Goal: Task Accomplishment & Management: Use online tool/utility

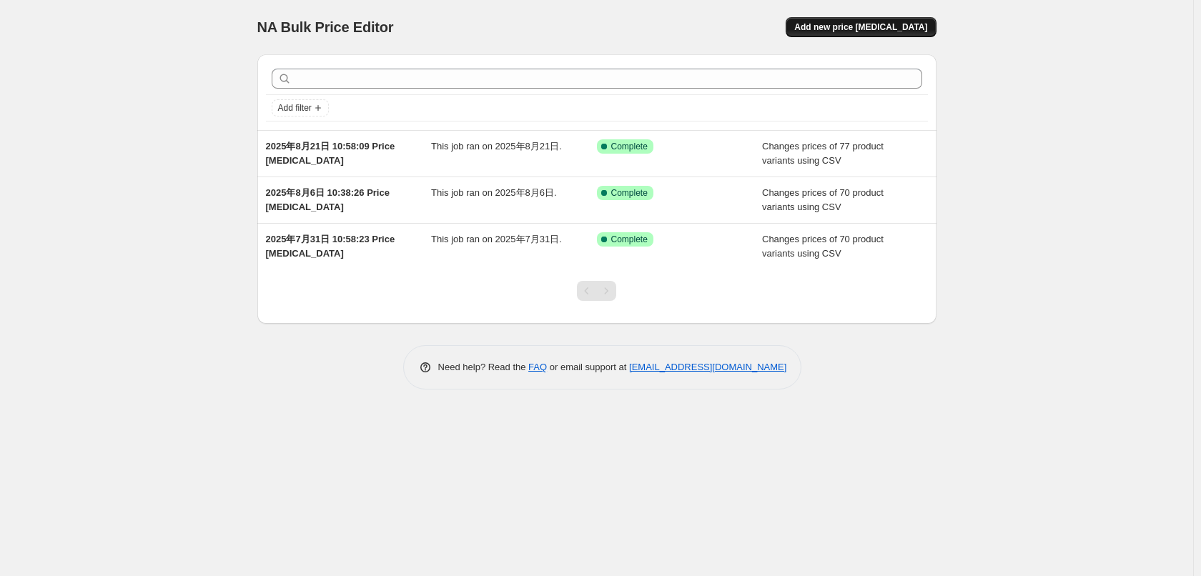
click at [851, 33] on button "Add new price [MEDICAL_DATA]" at bounding box center [861, 27] width 150 height 20
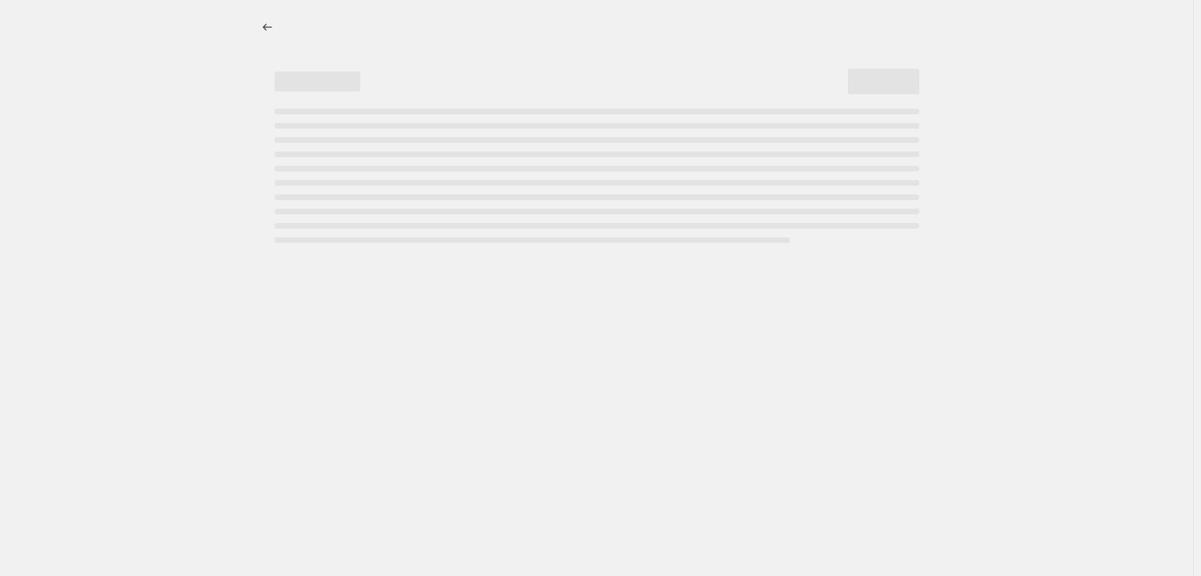
select select "percentage"
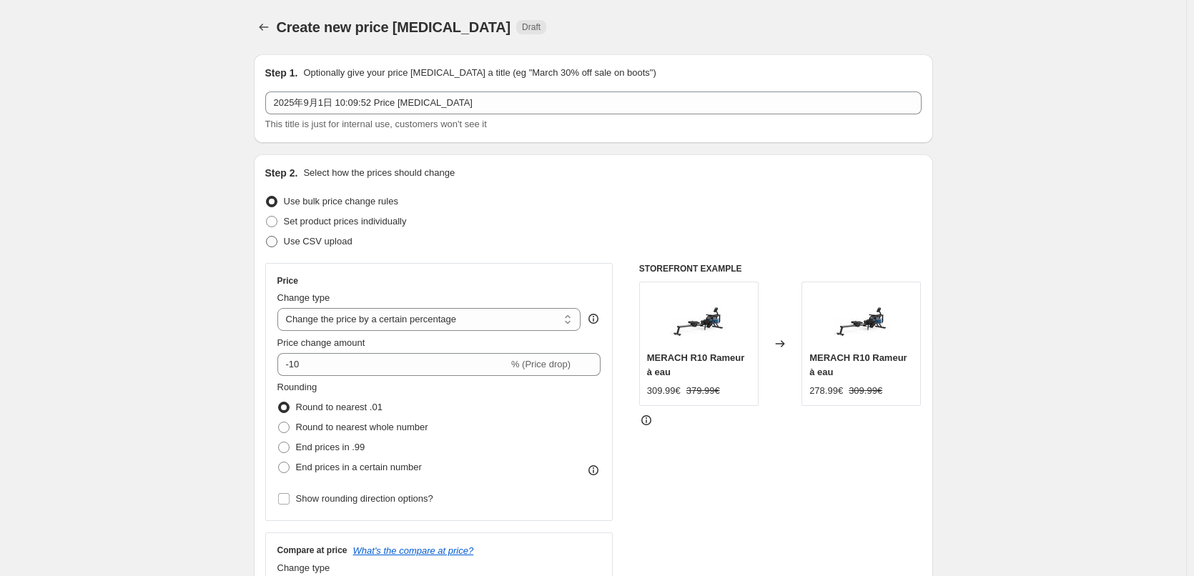
click at [287, 237] on span "Use CSV upload" at bounding box center [318, 241] width 69 height 11
click at [267, 237] on input "Use CSV upload" at bounding box center [266, 236] width 1 height 1
radio input "true"
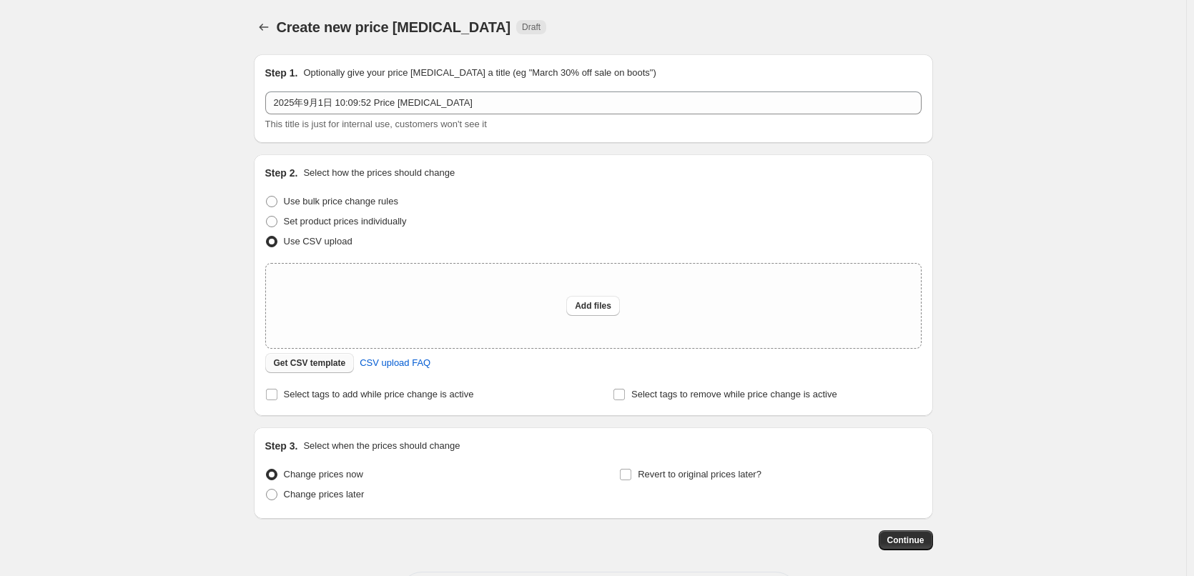
click at [339, 364] on span "Get CSV template" at bounding box center [310, 362] width 72 height 11
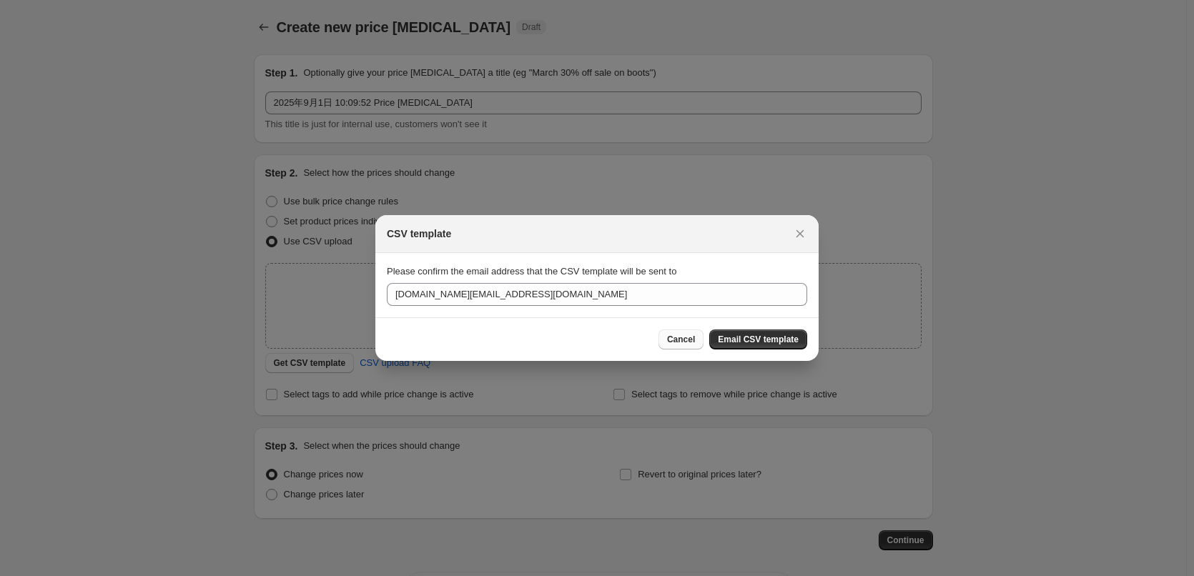
click at [688, 337] on span "Cancel" at bounding box center [681, 339] width 28 height 11
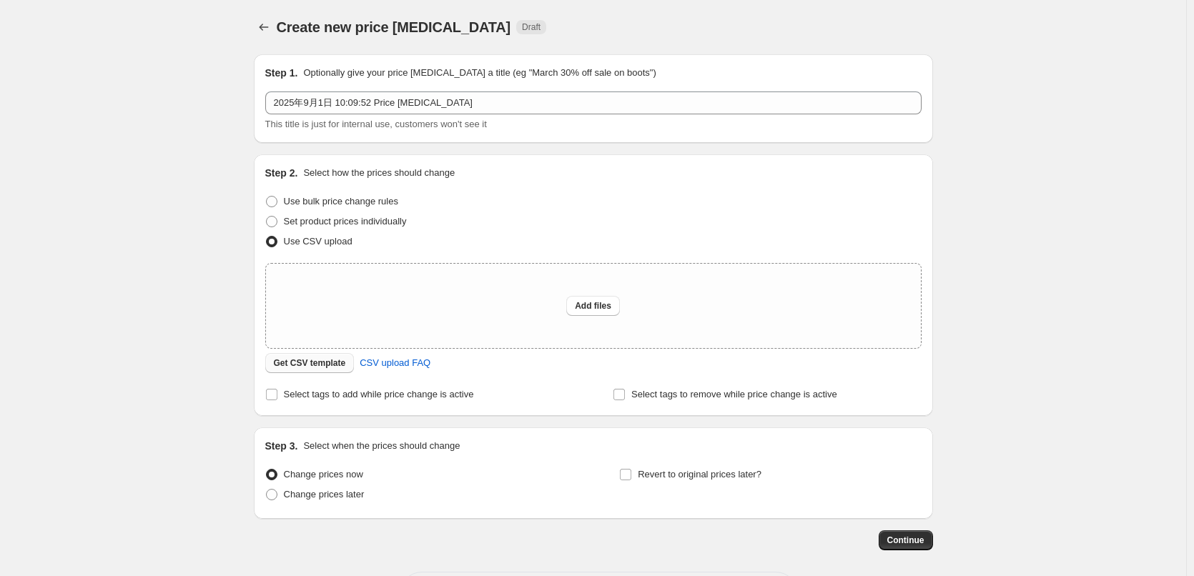
click at [281, 367] on span "Get CSV template" at bounding box center [310, 362] width 72 height 11
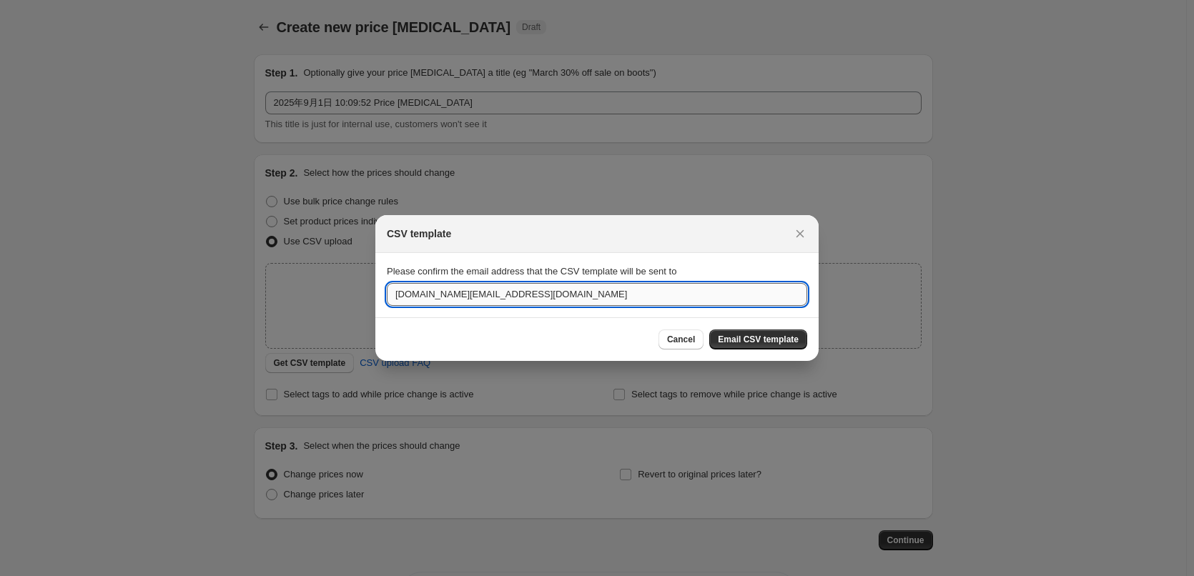
click at [507, 297] on input "[DOMAIN_NAME][EMAIL_ADDRESS][DOMAIN_NAME]" at bounding box center [597, 294] width 420 height 23
paste input "huangziya@merach"
type input "huangziya@merach.com"
click at [731, 337] on span "Email CSV template" at bounding box center [758, 339] width 81 height 11
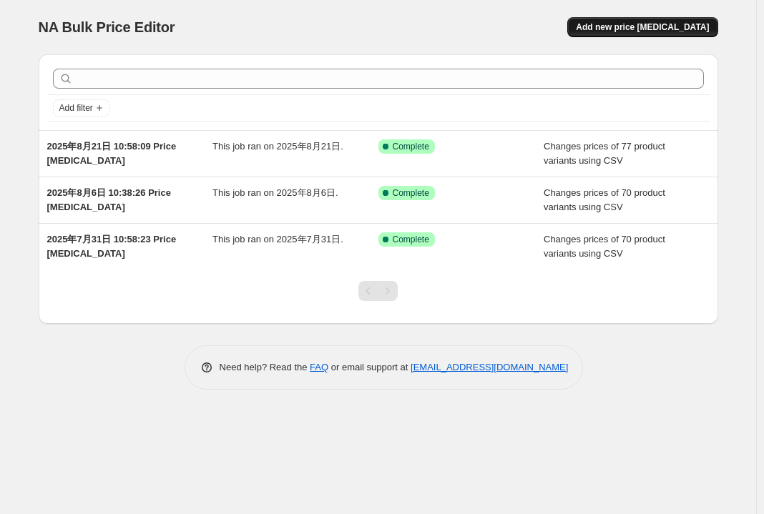
click at [613, 28] on span "Add new price [MEDICAL_DATA]" at bounding box center [642, 26] width 133 height 11
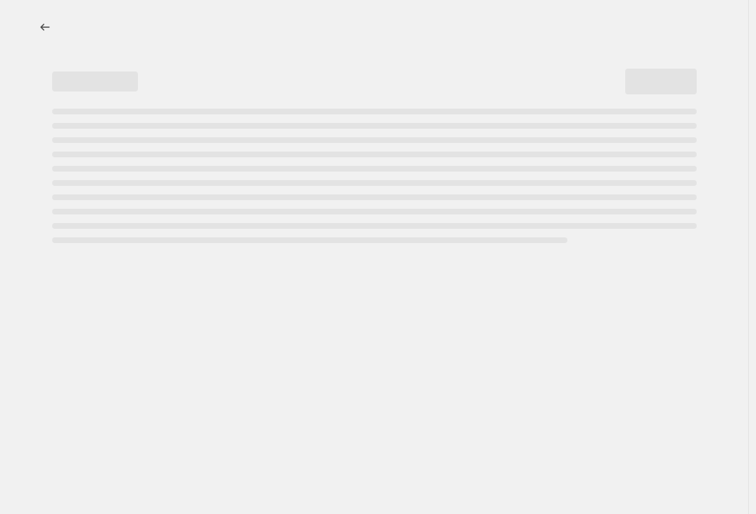
select select "percentage"
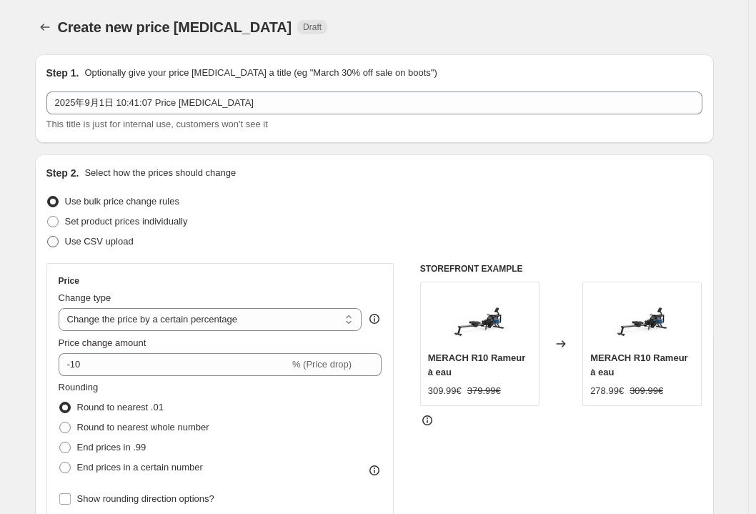
click at [113, 242] on span "Use CSV upload" at bounding box center [99, 241] width 69 height 11
click at [48, 237] on input "Use CSV upload" at bounding box center [47, 236] width 1 height 1
radio input "true"
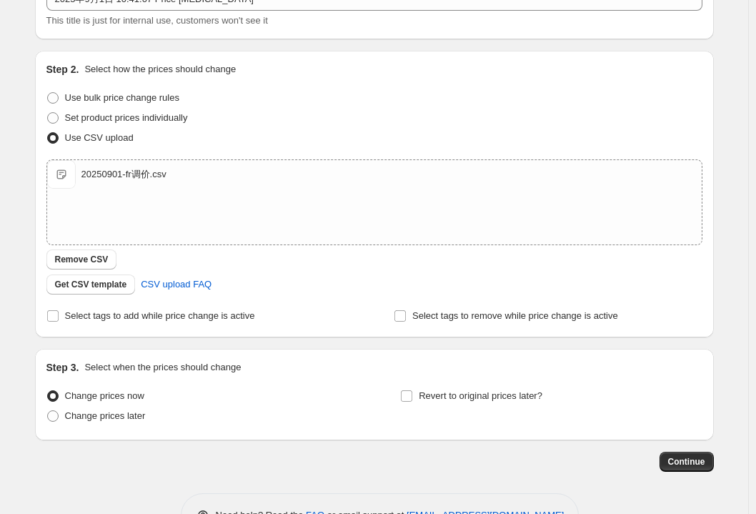
scroll to position [149, 0]
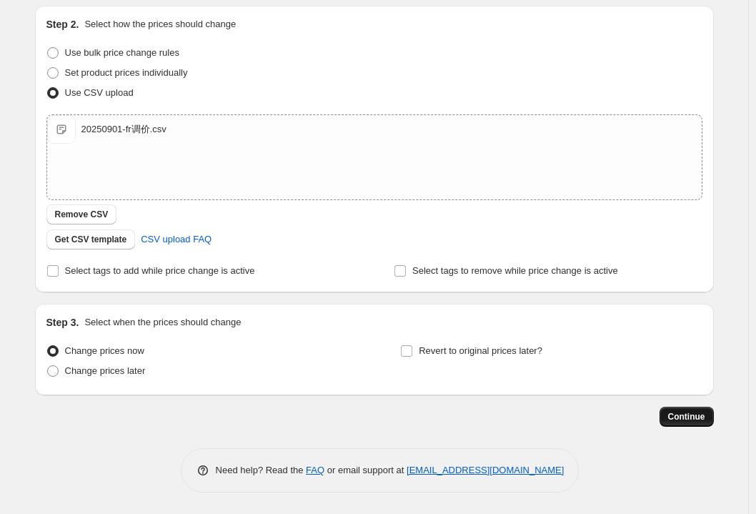
click at [700, 420] on span "Continue" at bounding box center [687, 416] width 37 height 11
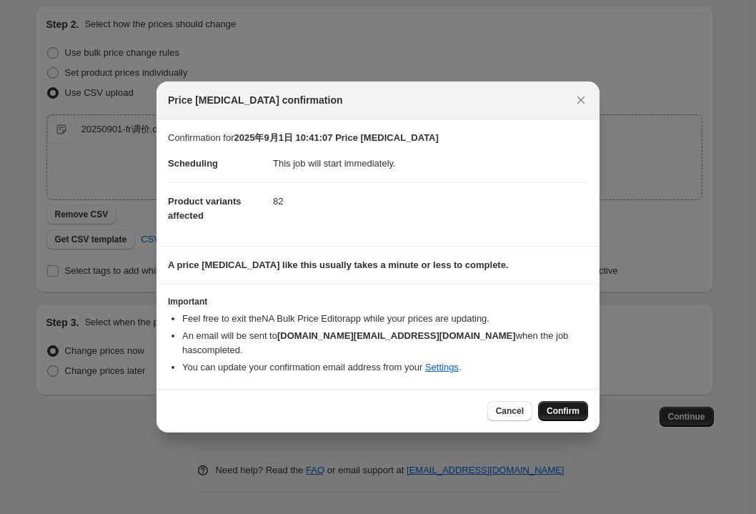
click at [551, 405] on span "Confirm" at bounding box center [563, 410] width 33 height 11
